Goal: Information Seeking & Learning: Find specific fact

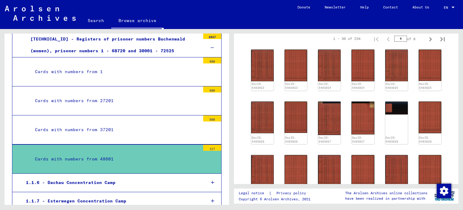
scroll to position [89, 0]
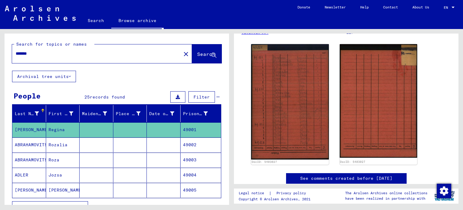
scroll to position [65, 0]
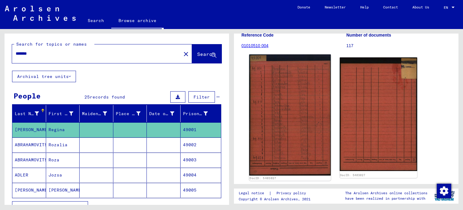
click at [309, 102] on img at bounding box center [289, 114] width 81 height 121
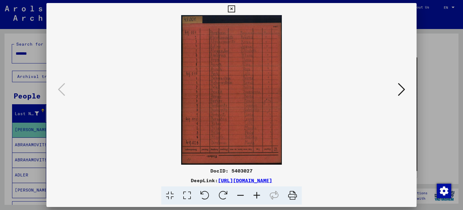
click at [296, 197] on icon at bounding box center [292, 195] width 18 height 18
click at [230, 6] on icon at bounding box center [231, 8] width 7 height 7
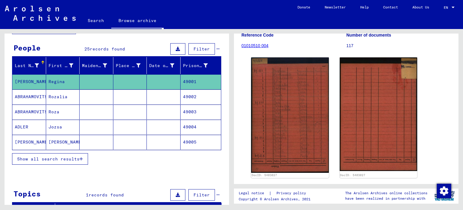
scroll to position [0, 0]
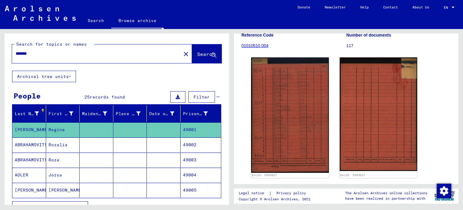
type input "**********"
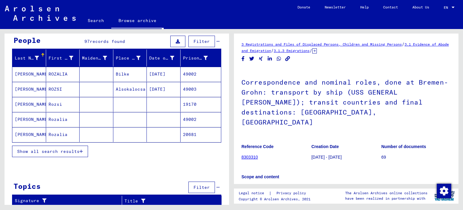
scroll to position [54, 0]
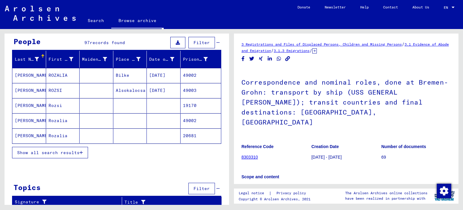
click at [78, 150] on span "Show all search results" at bounding box center [48, 152] width 62 height 5
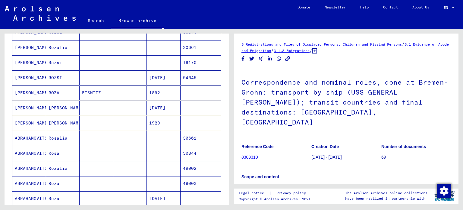
scroll to position [173, 0]
click at [80, 150] on mat-cell at bounding box center [97, 152] width 34 height 15
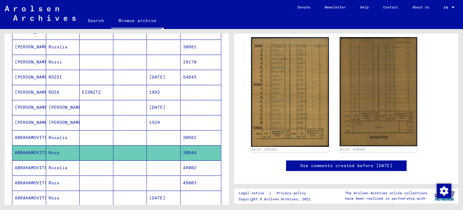
scroll to position [87, 0]
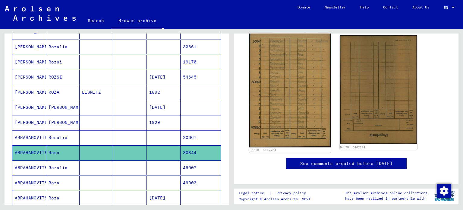
click at [299, 98] on img at bounding box center [289, 89] width 81 height 115
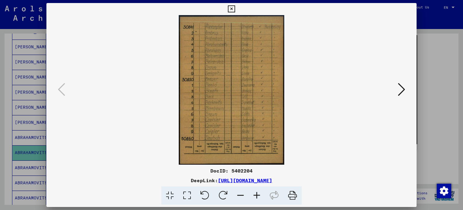
click at [293, 195] on icon at bounding box center [292, 195] width 18 height 18
click at [428, 97] on div at bounding box center [231, 105] width 463 height 210
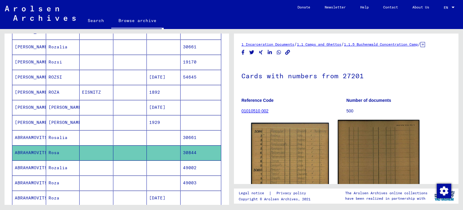
scroll to position [0, 0]
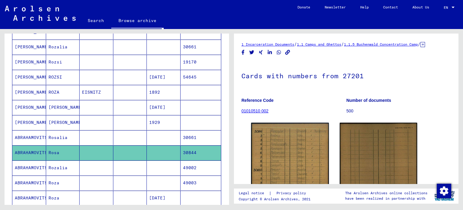
click at [251, 113] on link "01010510 002" at bounding box center [255, 110] width 27 height 5
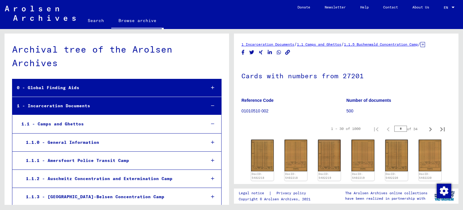
scroll to position [416, 0]
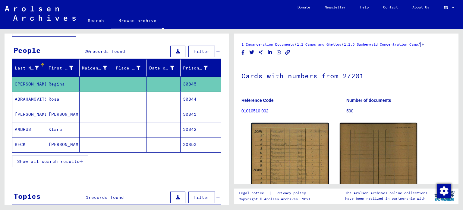
scroll to position [46, 0]
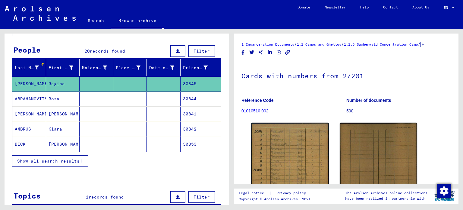
type input "**********"
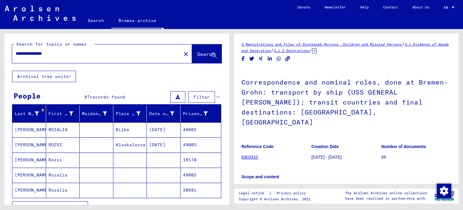
scroll to position [55, 0]
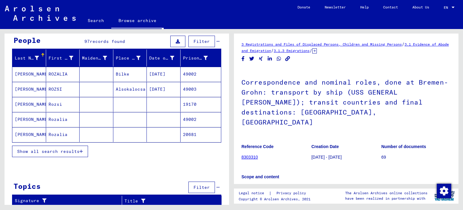
click at [62, 149] on span "Show all search results" at bounding box center [48, 150] width 62 height 5
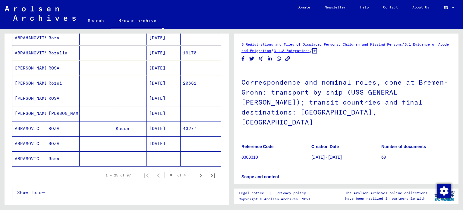
scroll to position [334, 0]
click at [62, 150] on mat-cell "Rosa" at bounding box center [63, 157] width 34 height 15
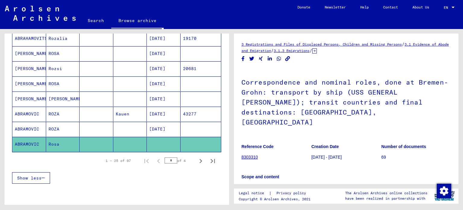
scroll to position [367, 0]
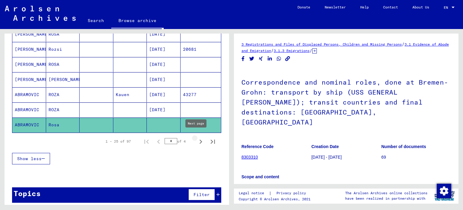
click at [200, 139] on icon "Next page" at bounding box center [201, 141] width 3 height 4
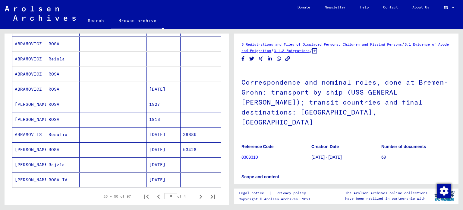
scroll to position [312, 0]
click at [156, 88] on mat-cell "[DATE]" at bounding box center [164, 88] width 34 height 15
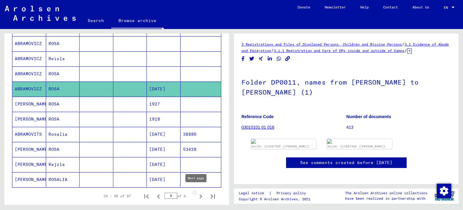
click at [198, 192] on icon "Next page" at bounding box center [201, 196] width 8 height 8
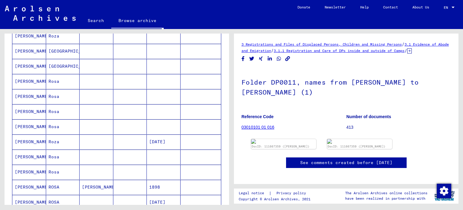
scroll to position [262, 0]
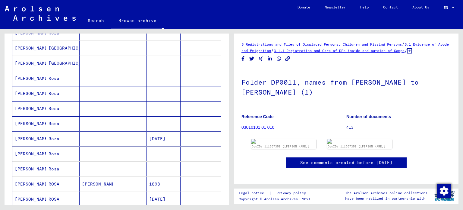
click at [33, 71] on mat-cell "[PERSON_NAME]" at bounding box center [29, 78] width 34 height 15
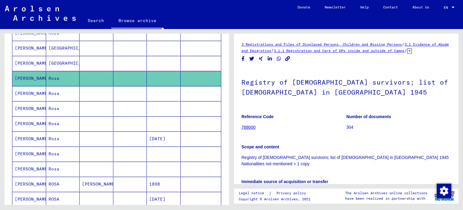
click at [36, 95] on mat-cell "[PERSON_NAME]" at bounding box center [29, 93] width 34 height 15
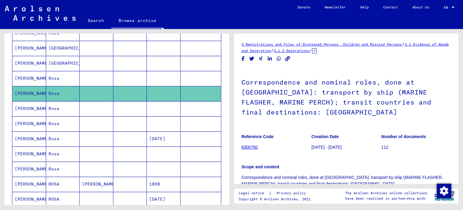
click at [37, 108] on mat-cell "[PERSON_NAME]" at bounding box center [29, 108] width 34 height 15
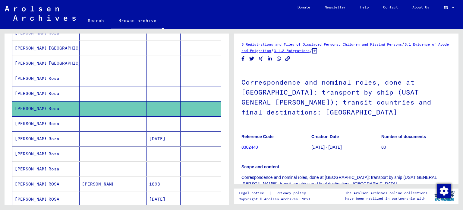
click at [40, 123] on mat-cell "[PERSON_NAME]" at bounding box center [29, 123] width 34 height 15
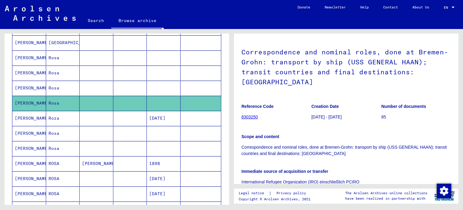
scroll to position [300, 0]
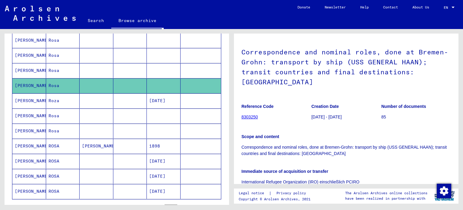
click at [141, 118] on mat-cell at bounding box center [130, 115] width 34 height 15
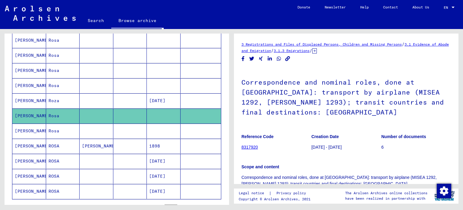
click at [122, 131] on mat-cell at bounding box center [130, 130] width 34 height 15
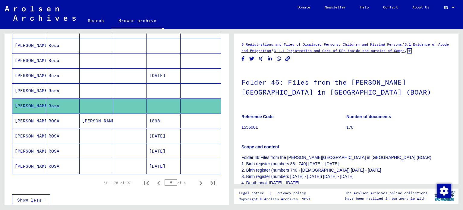
scroll to position [328, 0]
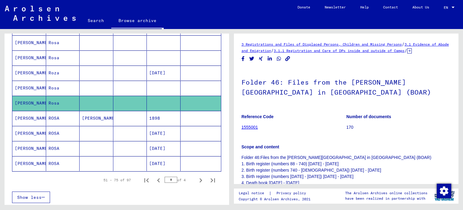
click at [122, 131] on mat-cell at bounding box center [130, 133] width 34 height 15
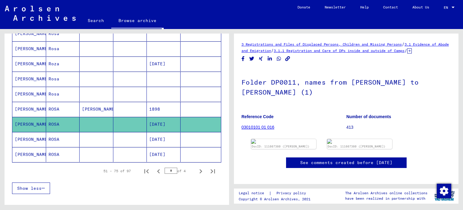
scroll to position [337, 0]
click at [197, 166] on icon "Next page" at bounding box center [201, 170] width 8 height 8
type input "*"
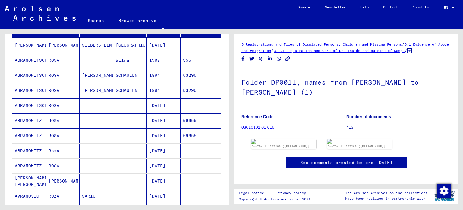
scroll to position [88, 0]
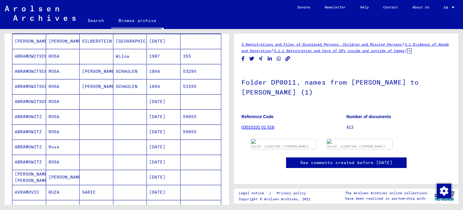
click at [42, 160] on mat-cell "ABRAMOWITZ" at bounding box center [29, 161] width 34 height 15
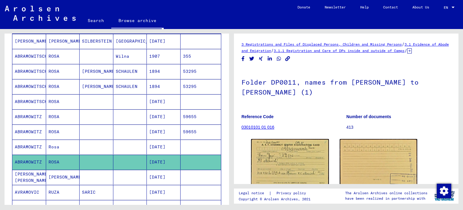
click at [58, 144] on mat-cell "Rosa" at bounding box center [63, 146] width 34 height 15
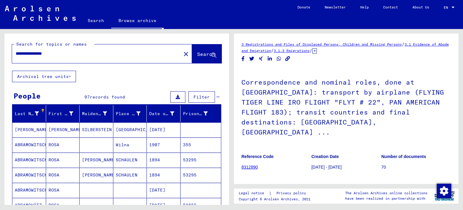
click at [57, 52] on input "**********" at bounding box center [97, 53] width 162 height 6
type input "**********"
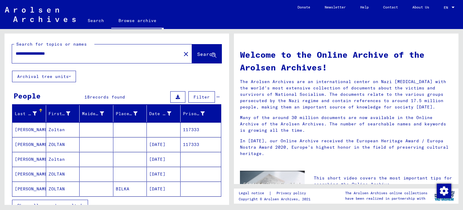
click at [401, 115] on p "Many of the around 30 million documents are now available in the Online Archive…" at bounding box center [346, 123] width 213 height 19
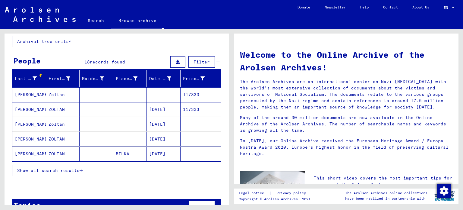
scroll to position [36, 0]
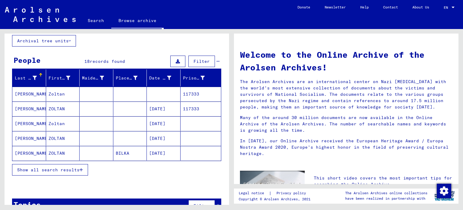
click at [77, 169] on span "Show all search results" at bounding box center [48, 169] width 62 height 5
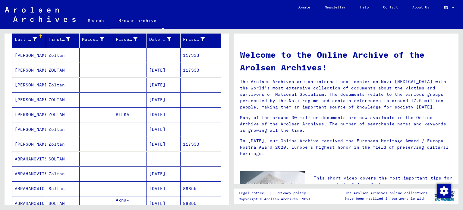
scroll to position [80, 0]
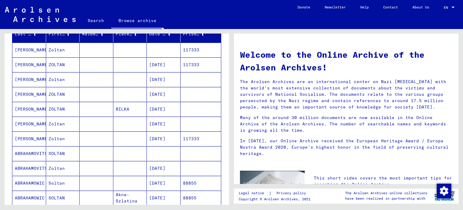
click at [57, 156] on mat-cell "SOLTAN" at bounding box center [63, 153] width 34 height 14
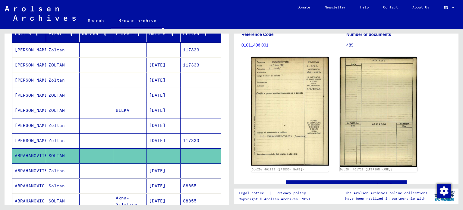
scroll to position [72, 0]
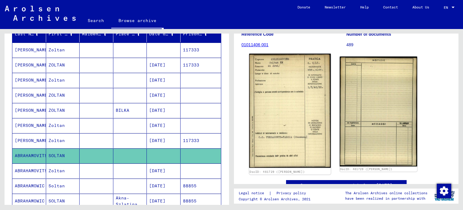
click at [285, 97] on img at bounding box center [289, 111] width 81 height 114
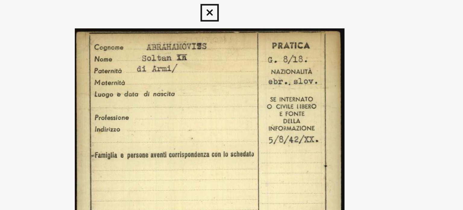
click at [230, 9] on icon at bounding box center [231, 8] width 7 height 7
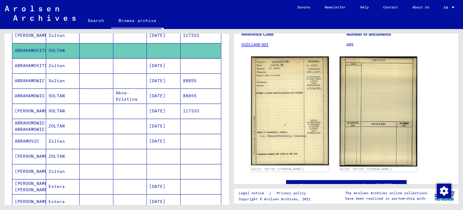
scroll to position [192, 0]
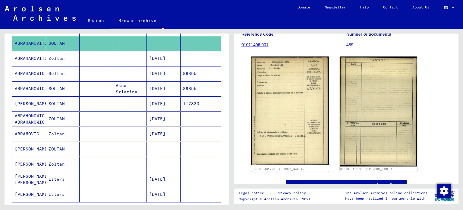
click at [63, 141] on mat-cell "ZOLTAN" at bounding box center [63, 148] width 34 height 15
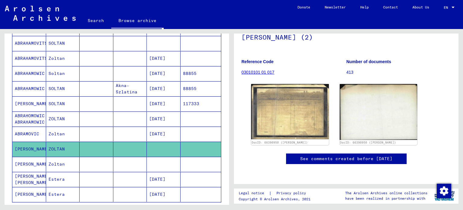
scroll to position [58, 0]
click at [309, 126] on img at bounding box center [290, 111] width 78 height 55
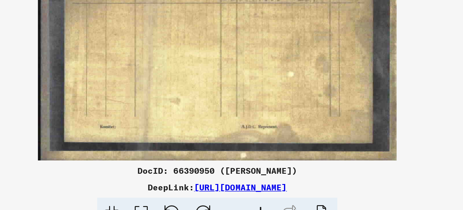
click at [358, 129] on img at bounding box center [232, 89] width 330 height 149
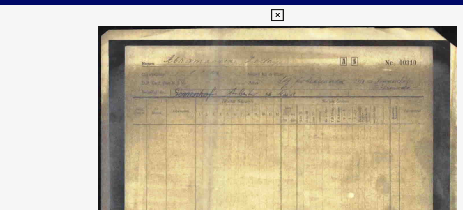
click at [232, 8] on icon at bounding box center [231, 8] width 7 height 7
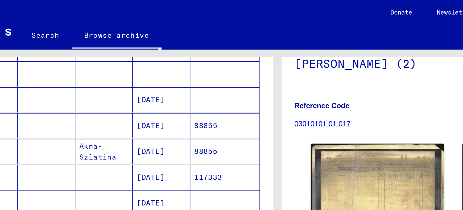
click at [252, 74] on link "03010101 01 017" at bounding box center [258, 72] width 33 height 5
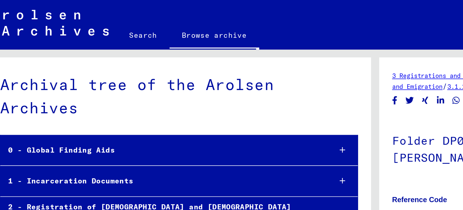
scroll to position [648, 0]
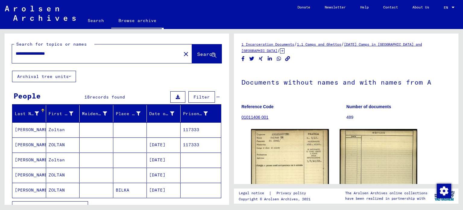
scroll to position [29, 0]
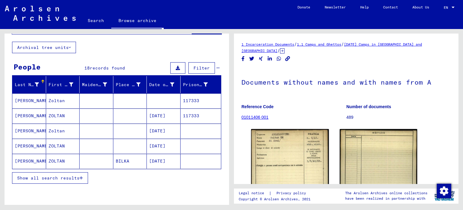
click at [51, 177] on span "Show all search results" at bounding box center [48, 177] width 62 height 5
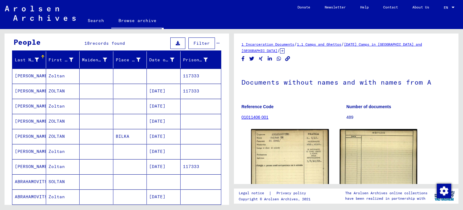
scroll to position [0, 0]
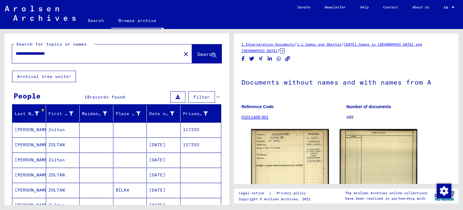
click at [65, 52] on input "**********" at bounding box center [97, 53] width 162 height 6
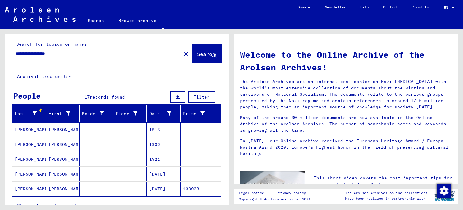
scroll to position [49, 0]
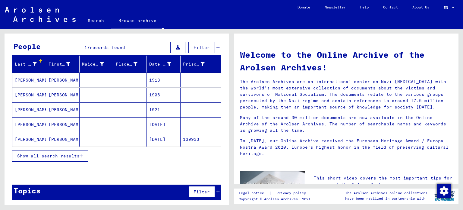
click at [60, 150] on button "Show all search results" at bounding box center [50, 155] width 76 height 11
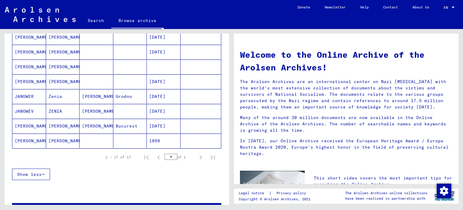
scroll to position [225, 0]
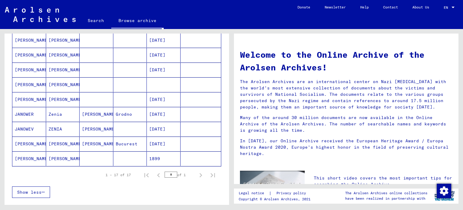
click at [158, 158] on mat-cell "1899" at bounding box center [164, 158] width 34 height 14
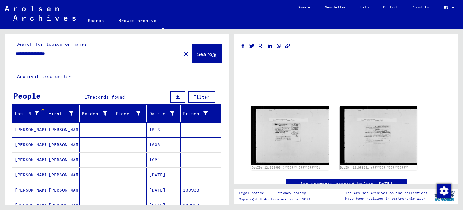
drag, startPoint x: 75, startPoint y: 54, endPoint x: 49, endPoint y: 62, distance: 26.7
click at [49, 62] on div "**********" at bounding box center [102, 53] width 180 height 19
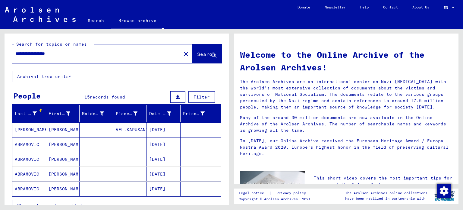
click at [73, 203] on span "Show all search results" at bounding box center [48, 204] width 62 height 5
click at [62, 54] on input "**********" at bounding box center [95, 53] width 158 height 6
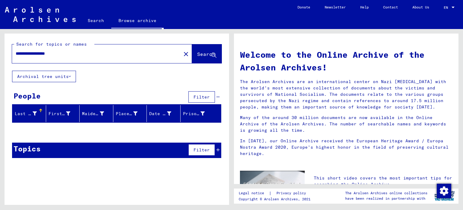
click at [62, 54] on input "**********" at bounding box center [95, 53] width 158 height 6
type input "**********"
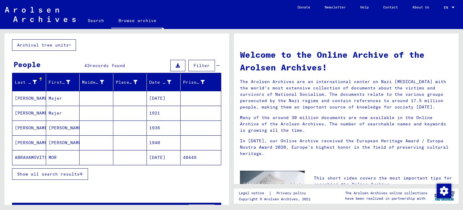
scroll to position [32, 0]
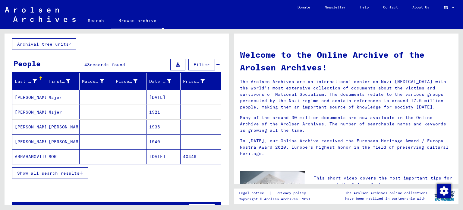
click at [41, 177] on button "Show all search results" at bounding box center [50, 172] width 76 height 11
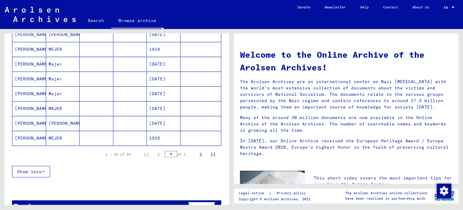
scroll to position [361, 0]
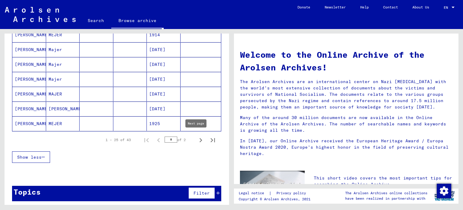
click at [200, 141] on icon "Next page" at bounding box center [201, 140] width 8 height 8
type input "*"
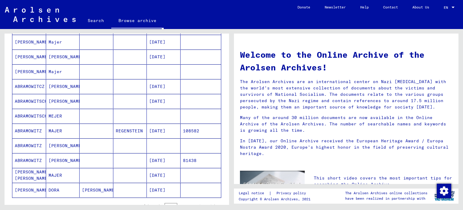
scroll to position [191, 0]
click at [62, 144] on mat-cell "[PERSON_NAME]" at bounding box center [63, 145] width 34 height 14
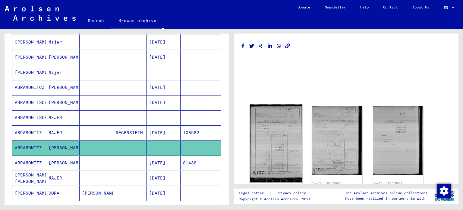
click at [261, 131] on img at bounding box center [276, 143] width 53 height 78
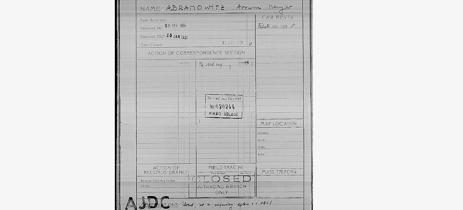
drag, startPoint x: 250, startPoint y: 87, endPoint x: 227, endPoint y: 78, distance: 24.9
click at [227, 78] on img at bounding box center [232, 89] width 330 height 149
drag, startPoint x: 227, startPoint y: 78, endPoint x: 209, endPoint y: 68, distance: 20.8
click at [209, 68] on img at bounding box center [232, 89] width 330 height 149
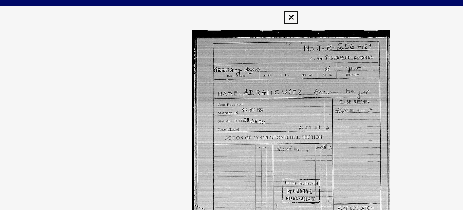
click at [232, 11] on icon at bounding box center [231, 8] width 7 height 7
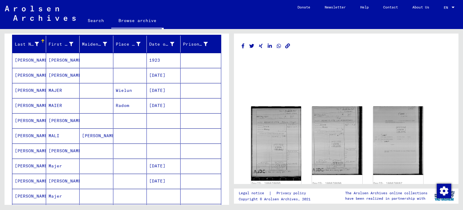
scroll to position [69, 0]
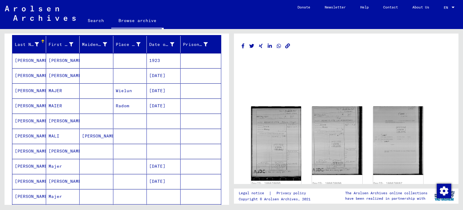
drag, startPoint x: 143, startPoint y: 76, endPoint x: 116, endPoint y: 150, distance: 78.1
click at [116, 150] on mat-cell at bounding box center [130, 151] width 34 height 15
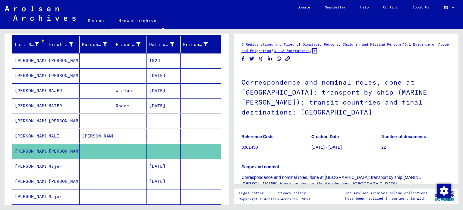
click at [33, 13] on img at bounding box center [40, 13] width 71 height 15
